Goal: Information Seeking & Learning: Learn about a topic

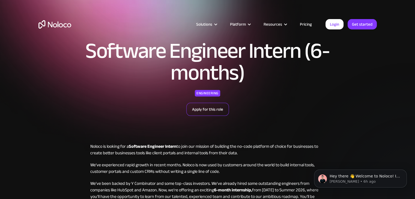
scroll to position [27, 0]
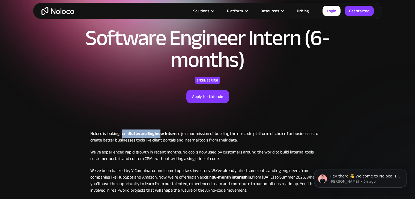
drag, startPoint x: 124, startPoint y: 134, endPoint x: 209, endPoint y: 128, distance: 84.8
click at [169, 134] on p "Noloco is looking for a Software Engineer Intern to join our mission of buildin…" at bounding box center [207, 136] width 235 height 13
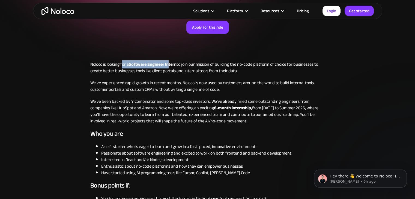
scroll to position [109, 0]
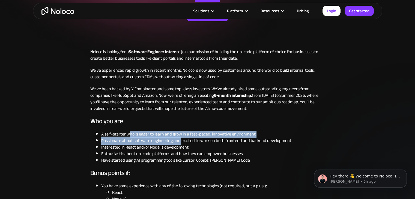
drag, startPoint x: 130, startPoint y: 134, endPoint x: 210, endPoint y: 136, distance: 80.2
click at [192, 137] on ul "A self-starter who is eager to learn and grow in a fast-paced, innovative envir…" at bounding box center [207, 147] width 235 height 33
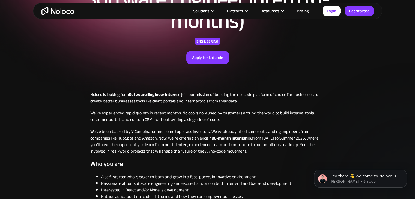
scroll to position [55, 0]
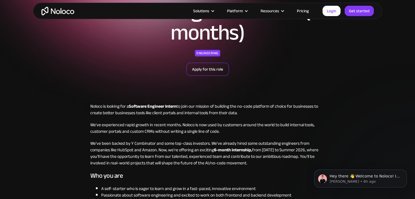
click at [210, 72] on link "Apply for this role" at bounding box center [207, 69] width 43 height 13
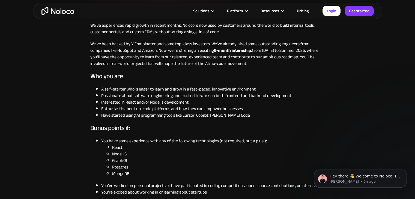
scroll to position [164, 0]
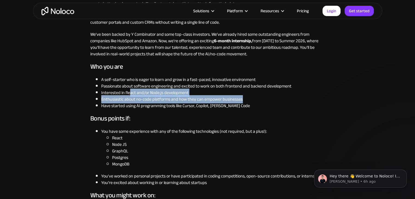
drag, startPoint x: 134, startPoint y: 94, endPoint x: 244, endPoint y: 99, distance: 110.3
click at [241, 98] on ul "A self-starter who is eager to learn and grow in a fast-paced, innovative envir…" at bounding box center [207, 92] width 235 height 33
click at [249, 99] on li "Enthusiastic about no-code platforms and how they can empower businesses" at bounding box center [213, 99] width 224 height 7
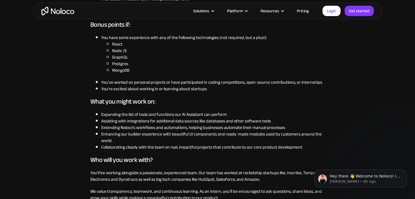
scroll to position [227, 0]
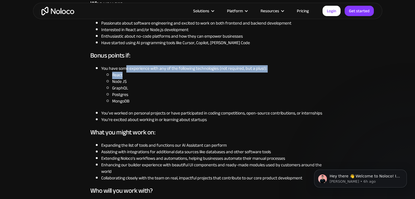
drag, startPoint x: 135, startPoint y: 73, endPoint x: 151, endPoint y: 76, distance: 16.3
click at [148, 74] on li "You have some experience with any of the following technologies (not required, …" at bounding box center [213, 84] width 224 height 39
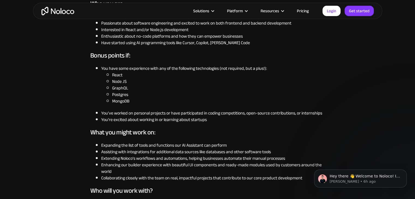
click at [155, 82] on li "Node JS" at bounding box center [218, 81] width 213 height 7
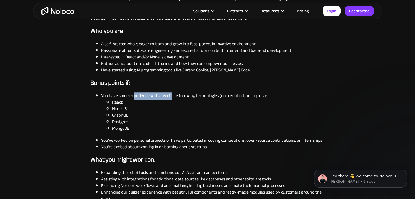
drag, startPoint x: 133, startPoint y: 98, endPoint x: 170, endPoint y: 98, distance: 37.4
click at [170, 98] on li "You have some experience with any of the following technologies (not required, …" at bounding box center [213, 111] width 224 height 39
click at [173, 87] on div "Noloco is looking for a Software Engineer Intern to join our mission of buildin…" at bounding box center [207, 178] width 235 height 440
drag, startPoint x: 157, startPoint y: 96, endPoint x: 164, endPoint y: 94, distance: 7.9
click at [162, 96] on li "You have some experience with any of the following technologies (not required, …" at bounding box center [213, 111] width 224 height 39
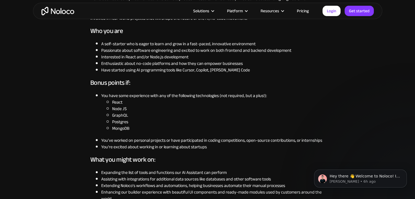
click at [170, 85] on h3 "Bonus points if:" at bounding box center [207, 83] width 235 height 8
click at [187, 88] on div "Noloco is looking for a Software Engineer Intern to join our mission of buildin…" at bounding box center [207, 178] width 235 height 440
